Goal: Task Accomplishment & Management: Use online tool/utility

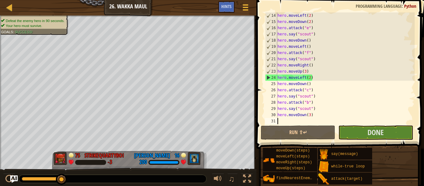
scroll to position [99, 0]
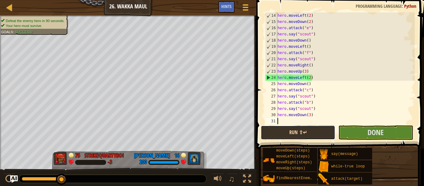
click at [312, 133] on button "Run ⇧↵" at bounding box center [298, 132] width 74 height 14
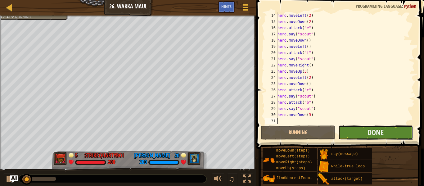
click at [360, 128] on button "Done" at bounding box center [375, 132] width 74 height 14
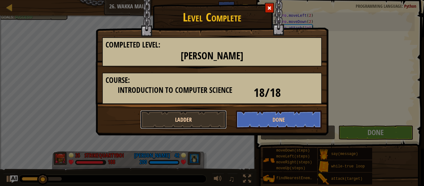
click at [191, 120] on button "Ladder" at bounding box center [183, 119] width 86 height 19
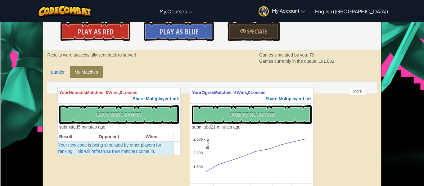
scroll to position [103, 0]
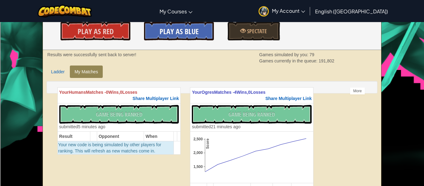
click at [158, 29] on link "Play As Blue" at bounding box center [179, 31] width 70 height 19
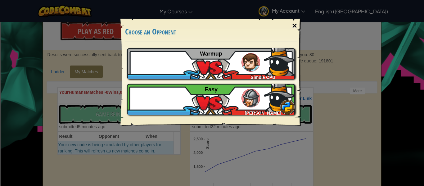
click at [295, 25] on div "×" at bounding box center [294, 26] width 14 height 18
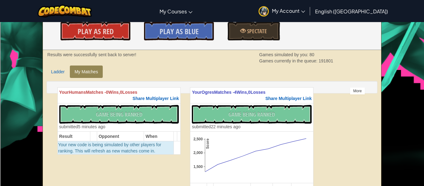
click at [355, 92] on div "More" at bounding box center [357, 90] width 15 height 7
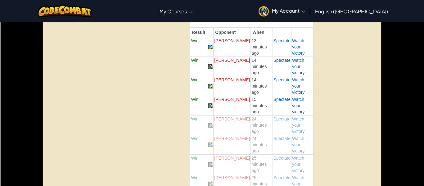
scroll to position [0, 0]
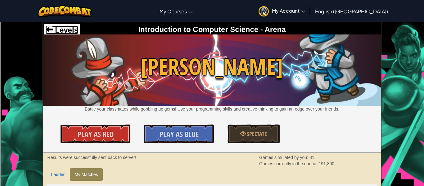
click at [63, 30] on span "Levels" at bounding box center [65, 30] width 25 height 8
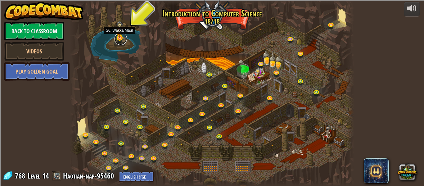
click at [122, 39] on link at bounding box center [121, 39] width 12 height 12
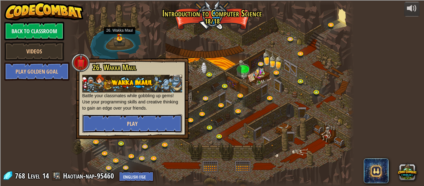
click at [137, 120] on span "Play" at bounding box center [132, 124] width 11 height 8
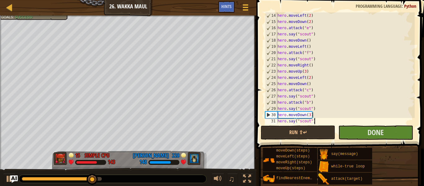
scroll to position [106, 0]
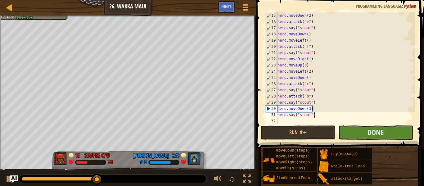
click at [315, 107] on div "hero . moveDown ( 2 ) hero . attack ( "e" ) hero . say ( "scout" ) hero . moveD…" at bounding box center [345, 74] width 138 height 124
type textarea "hero.moveDown(3)"
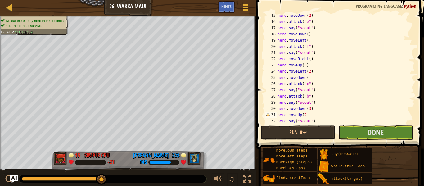
type textarea "hero.moveUp(2)"
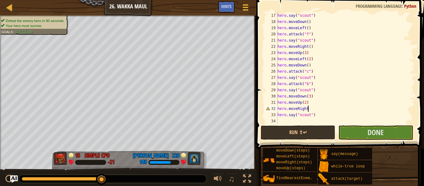
scroll to position [3, 4]
type textarea "hero.moveRight(3)"
type textarea "hero.moveDown(2)"
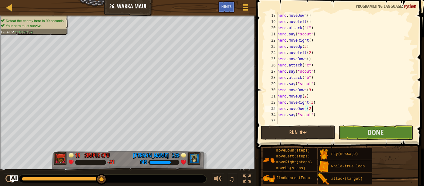
click at [292, 114] on div "hero . moveDown ( ) hero . moveLeft ( ) hero . attack ( "f" ) hero . say ( "sco…" at bounding box center [345, 74] width 138 height 124
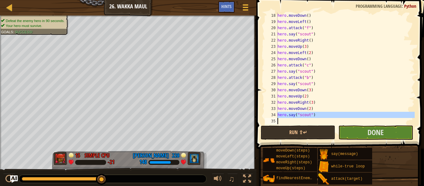
type textarea "hero.say("scout")"
click at [291, 119] on div "hero . moveDown ( ) hero . moveLeft ( ) hero . attack ( "f" ) hero . say ( "sco…" at bounding box center [345, 68] width 138 height 112
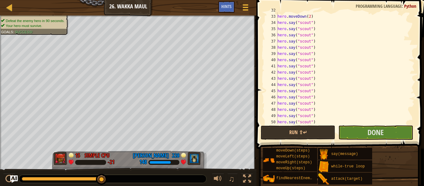
scroll to position [193, 0]
click at [357, 138] on button "Done" at bounding box center [375, 132] width 74 height 14
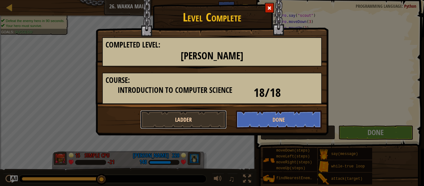
click at [201, 114] on button "Ladder" at bounding box center [183, 119] width 86 height 19
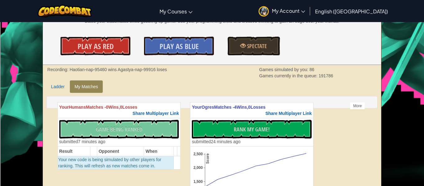
scroll to position [83, 0]
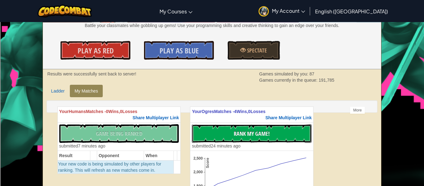
click at [263, 130] on span "Rank My Game!" at bounding box center [252, 134] width 36 height 8
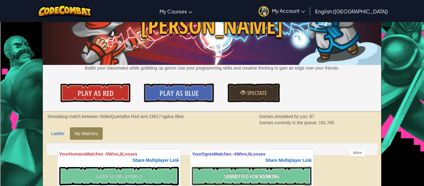
scroll to position [33, 0]
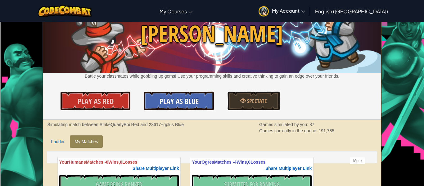
click at [193, 98] on span "Play As Blue" at bounding box center [179, 101] width 39 height 10
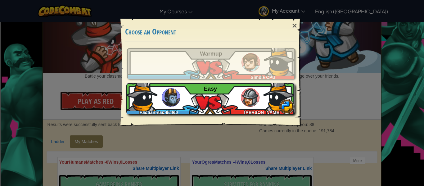
click at [272, 104] on img at bounding box center [279, 95] width 31 height 31
